Goal: Information Seeking & Learning: Find specific fact

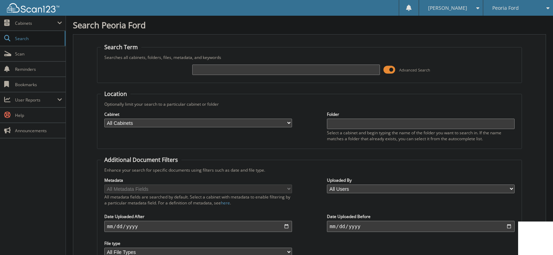
click at [202, 69] on input "text" at bounding box center [286, 70] width 188 height 10
type input "dpf1586"
click at [238, 66] on input "dpf1586" at bounding box center [286, 70] width 188 height 10
type input "d"
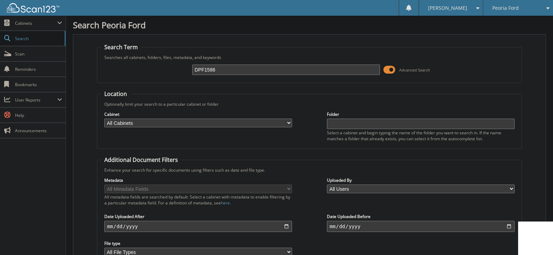
type input "DPF1586"
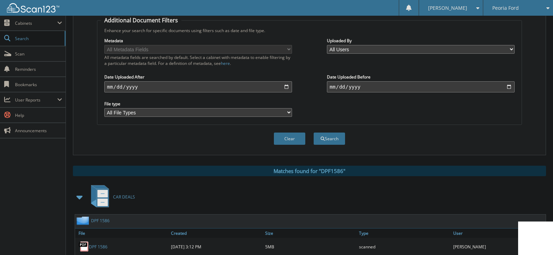
scroll to position [244, 0]
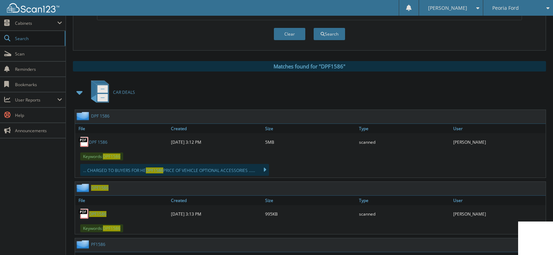
click at [97, 143] on link "DPF 1586" at bounding box center [98, 142] width 18 height 6
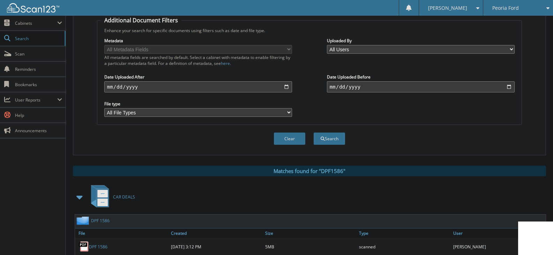
scroll to position [35, 0]
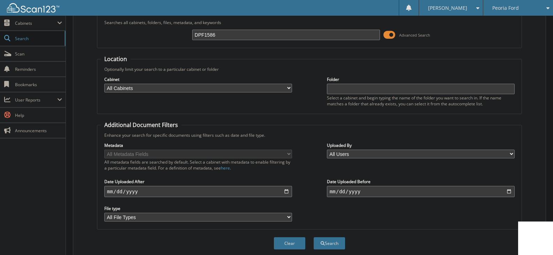
click at [510, 9] on span "Peoria Ford" at bounding box center [505, 8] width 26 height 4
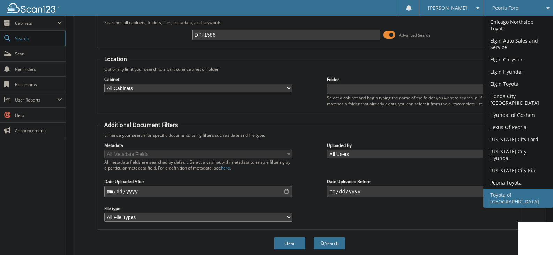
click at [509, 189] on link "Toyota of [GEOGRAPHIC_DATA]" at bounding box center [518, 198] width 70 height 19
